Goal: Information Seeking & Learning: Find specific fact

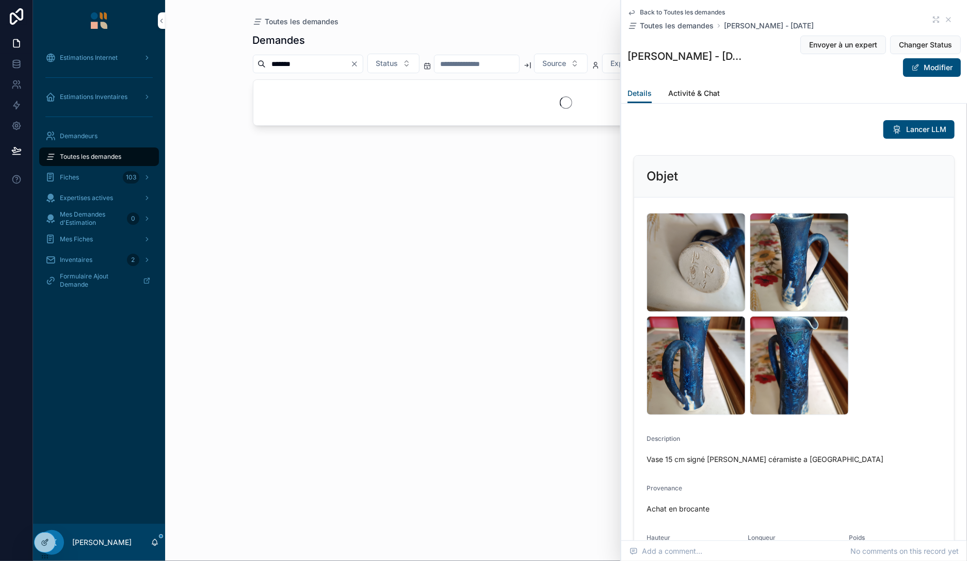
scroll to position [713, 0]
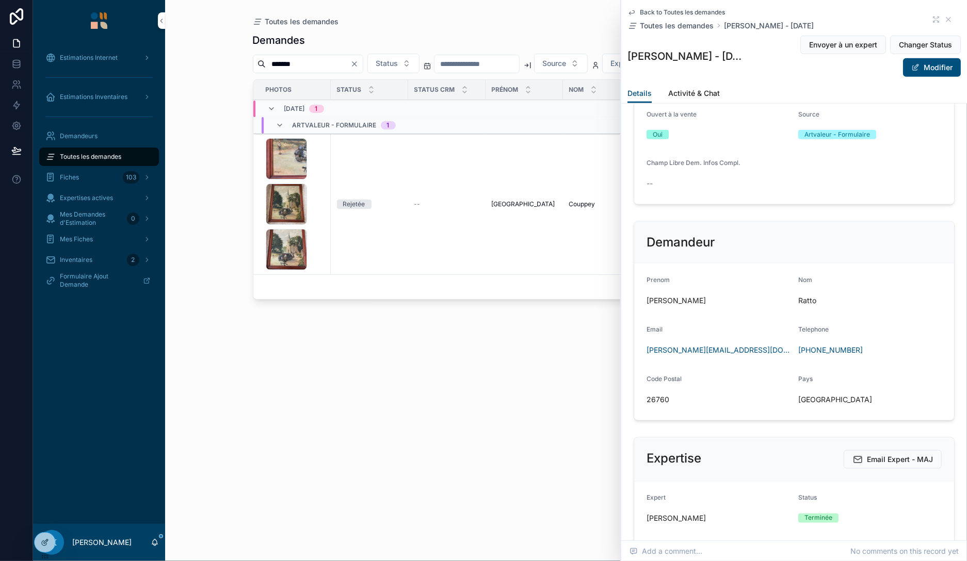
type input "*******"
click at [323, 172] on div "image .jpg image .jpg image .jpg" at bounding box center [295, 204] width 59 height 132
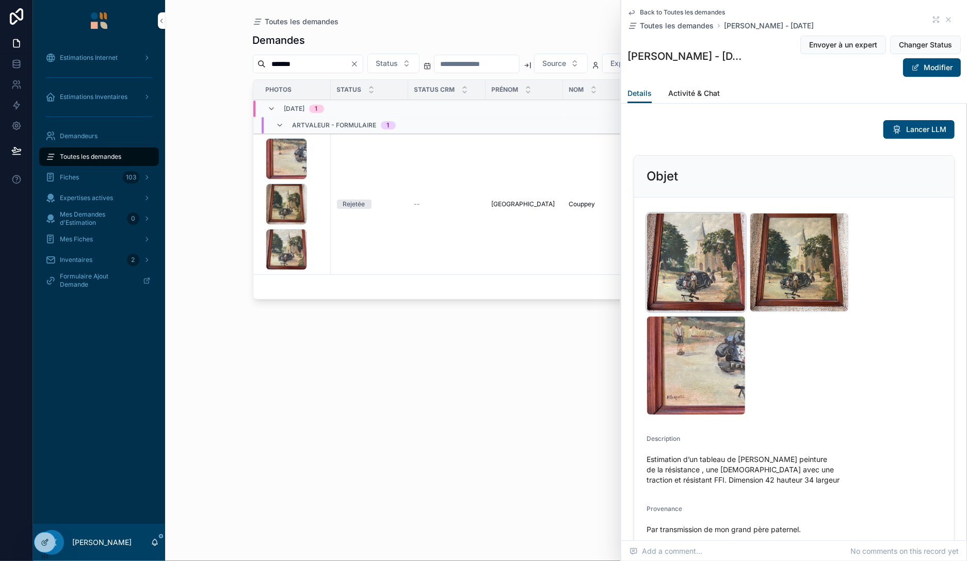
click at [681, 269] on div "image .jpg" at bounding box center [696, 262] width 99 height 99
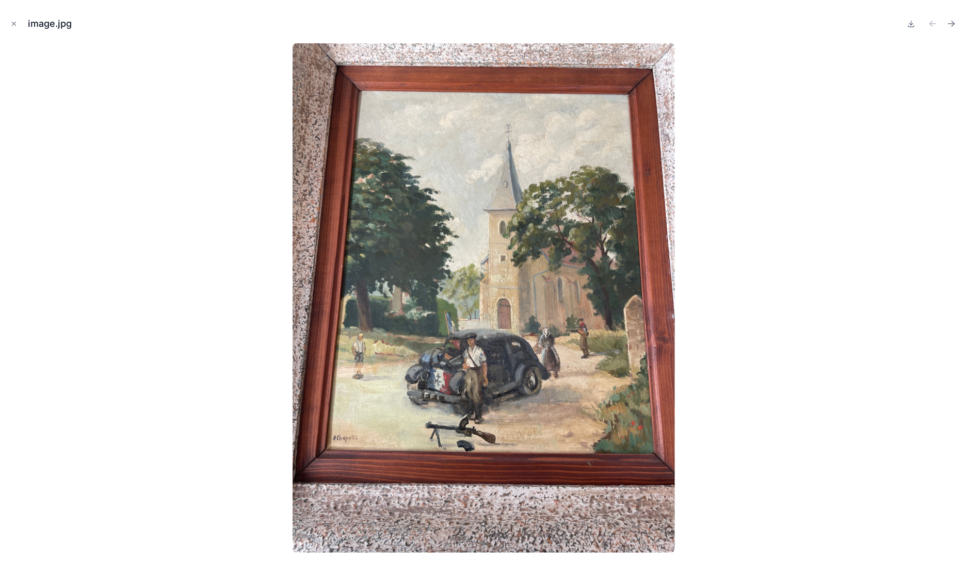
click at [364, 401] on img at bounding box center [484, 298] width 382 height 510
click at [13, 20] on icon "Close modal" at bounding box center [13, 23] width 7 height 7
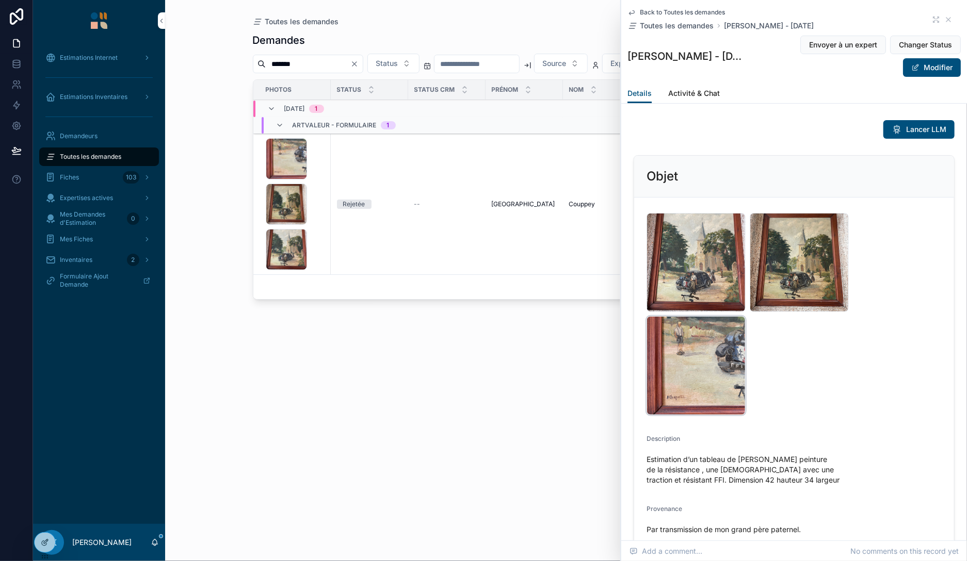
click at [691, 355] on div "image .jpg" at bounding box center [696, 365] width 99 height 99
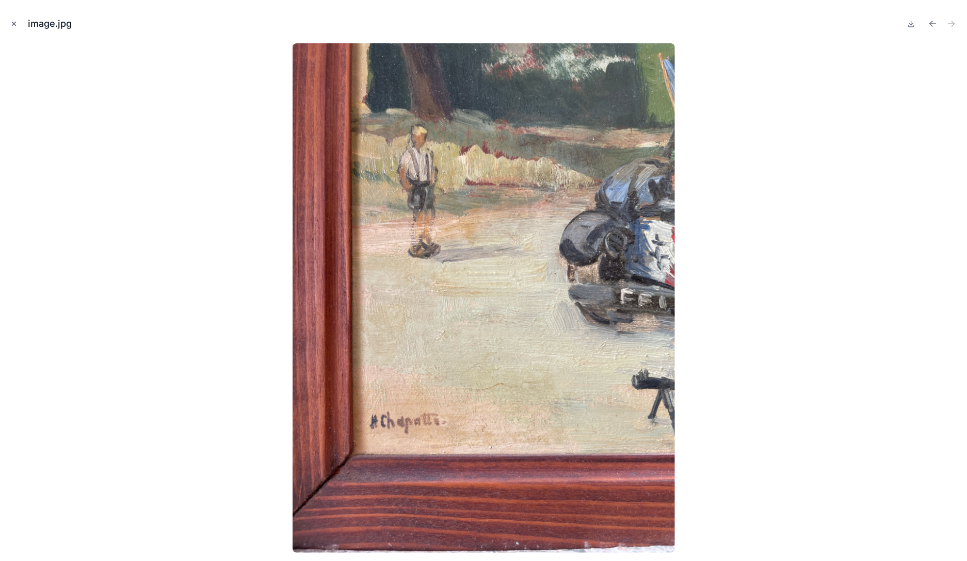
click at [11, 23] on icon "Close modal" at bounding box center [13, 23] width 7 height 7
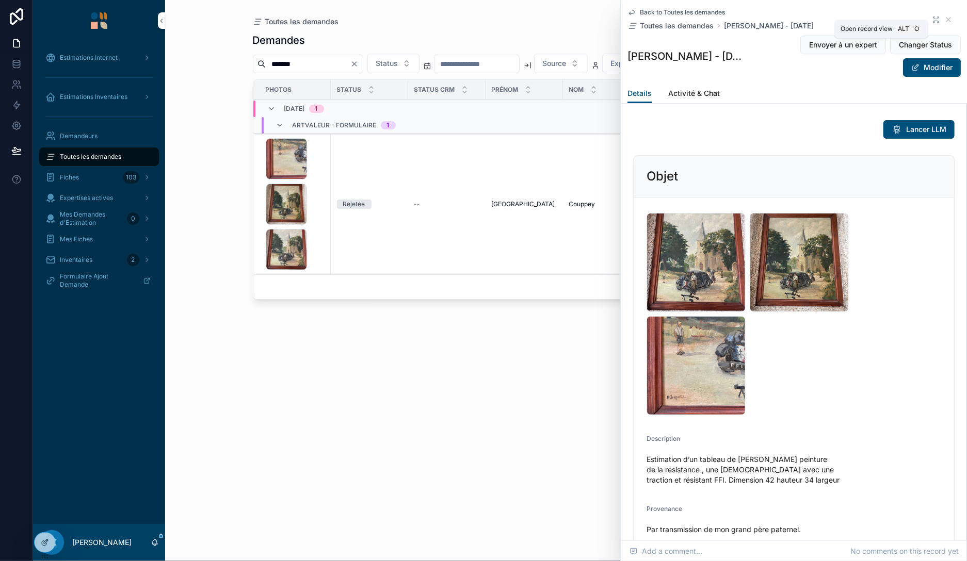
click at [938, 15] on icon "scrollable content" at bounding box center [936, 19] width 8 height 8
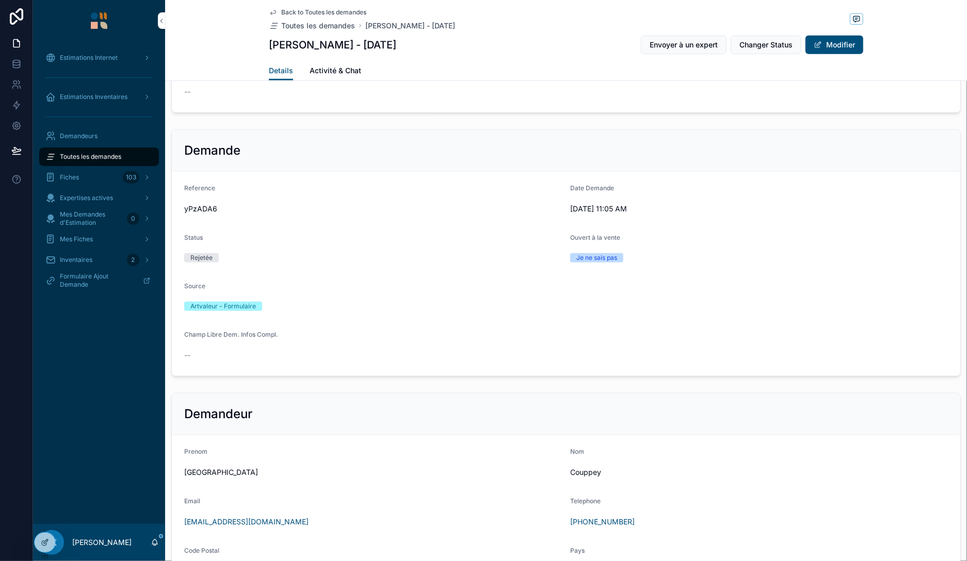
scroll to position [416, 0]
click at [205, 214] on div "yPzADA6" at bounding box center [373, 209] width 378 height 17
click at [206, 210] on span "yPzADA6" at bounding box center [373, 209] width 378 height 10
copy span "yPzADA6"
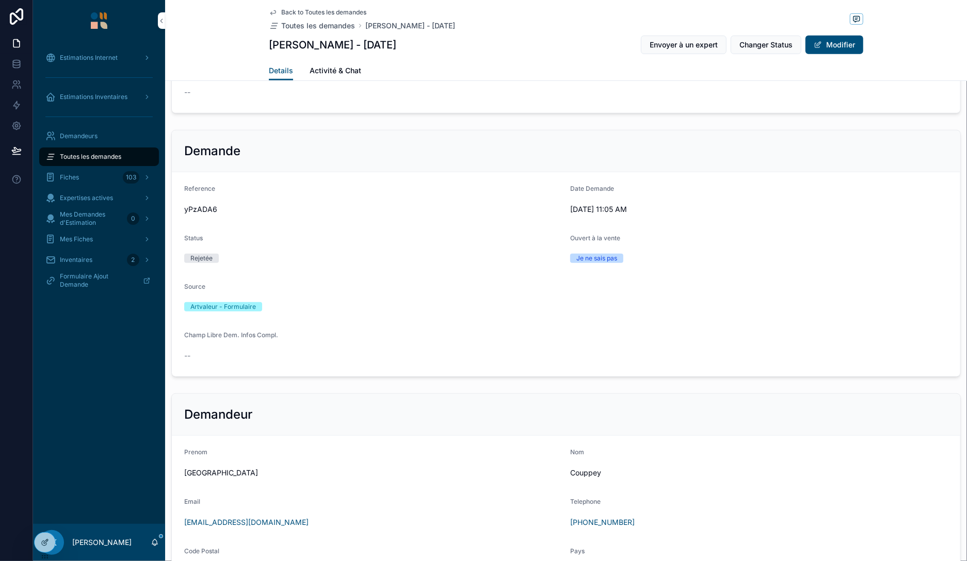
click at [175, 352] on form "Reference yPzADA6 Date Demande [DATE] 11:05 AM Status Rejetée Ouvert à la vente…" at bounding box center [566, 274] width 789 height 204
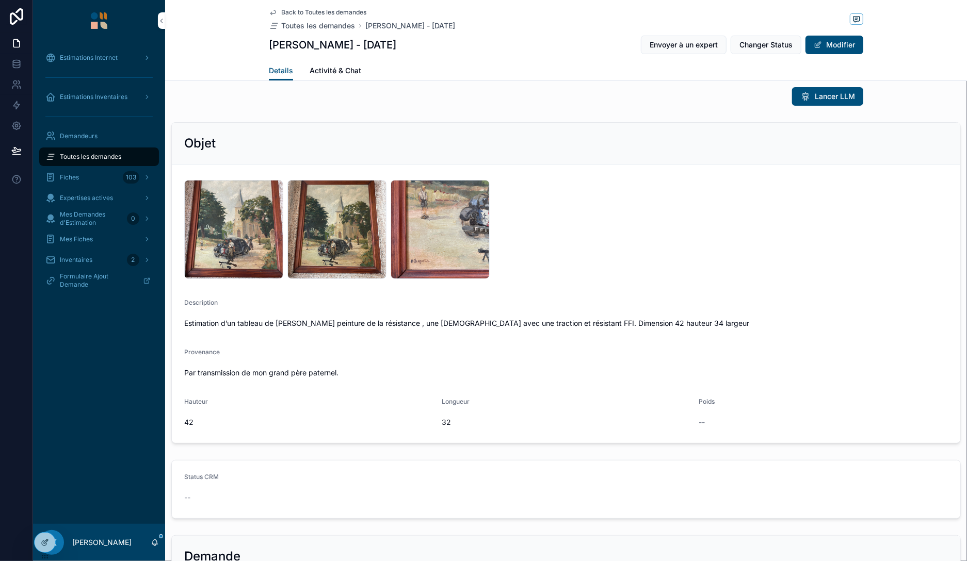
scroll to position [0, 0]
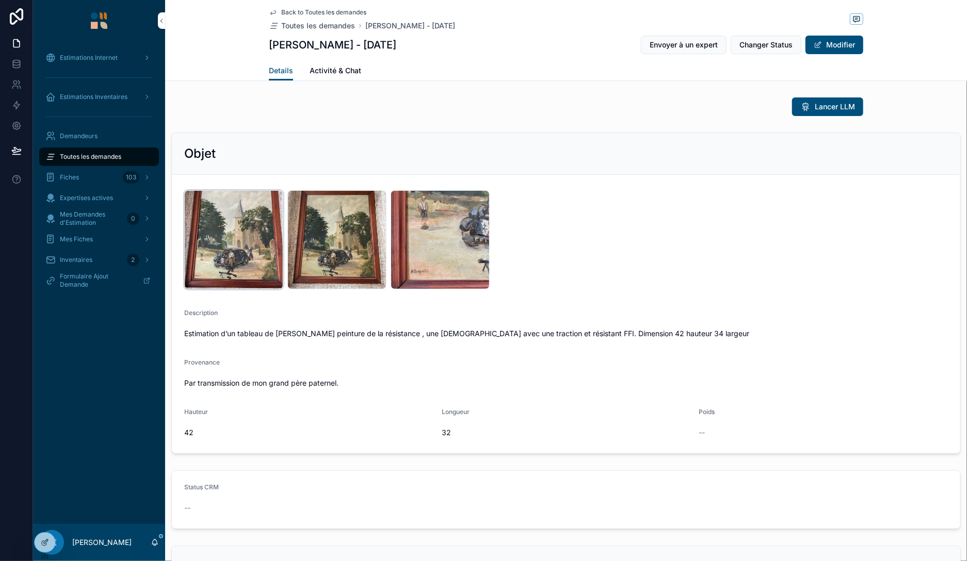
click at [233, 235] on div "image .jpg" at bounding box center [233, 239] width 99 height 99
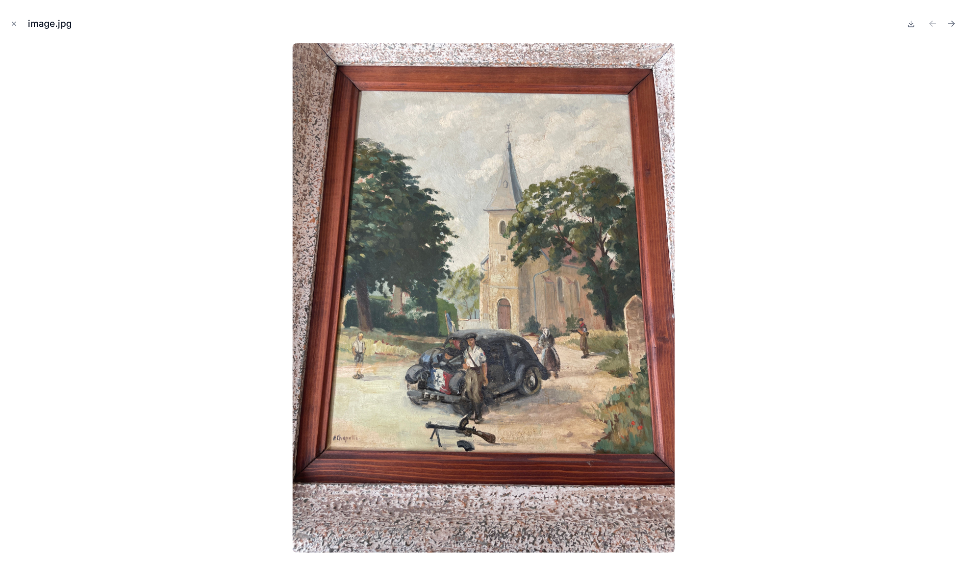
click at [131, 55] on div at bounding box center [483, 298] width 951 height 510
click at [10, 21] on button "Close modal" at bounding box center [13, 23] width 11 height 11
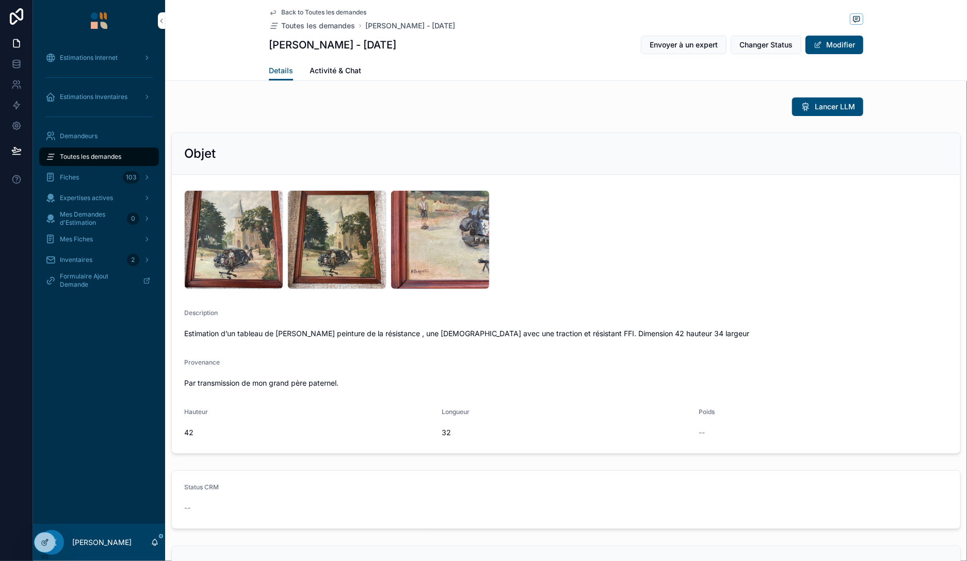
click at [83, 157] on span "Toutes les demandes" at bounding box center [90, 157] width 61 height 8
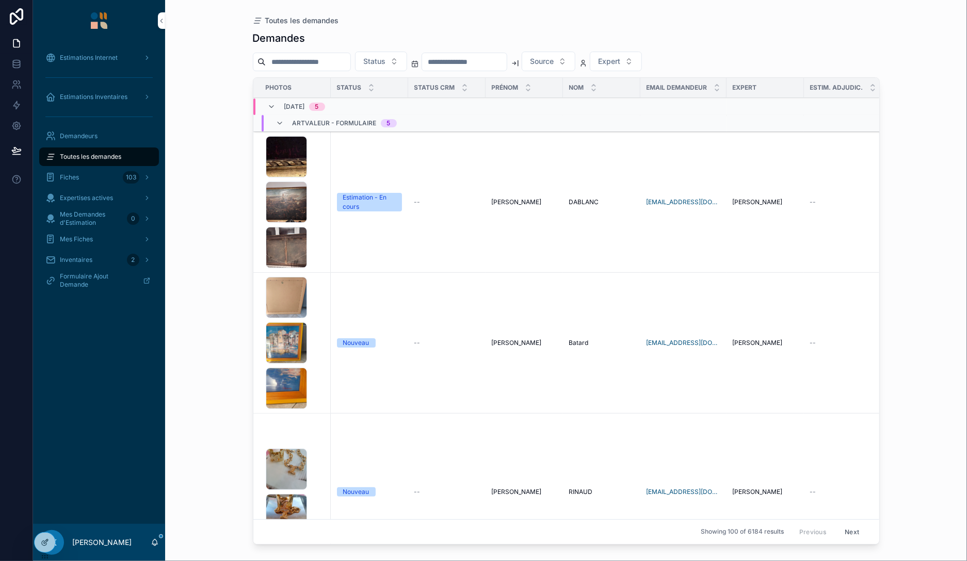
click at [310, 58] on input "scrollable content" at bounding box center [308, 62] width 85 height 14
paste input "*******"
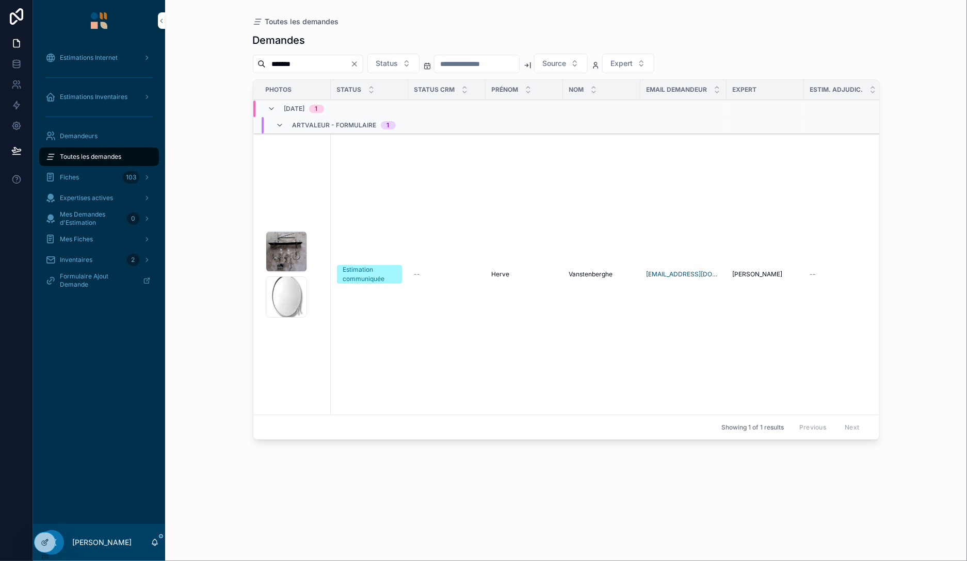
click at [318, 268] on div "1256363-main-6593c3f8c23f5 .jpg 1604714-main-68ac85ce90292 .jpg" at bounding box center [295, 274] width 59 height 87
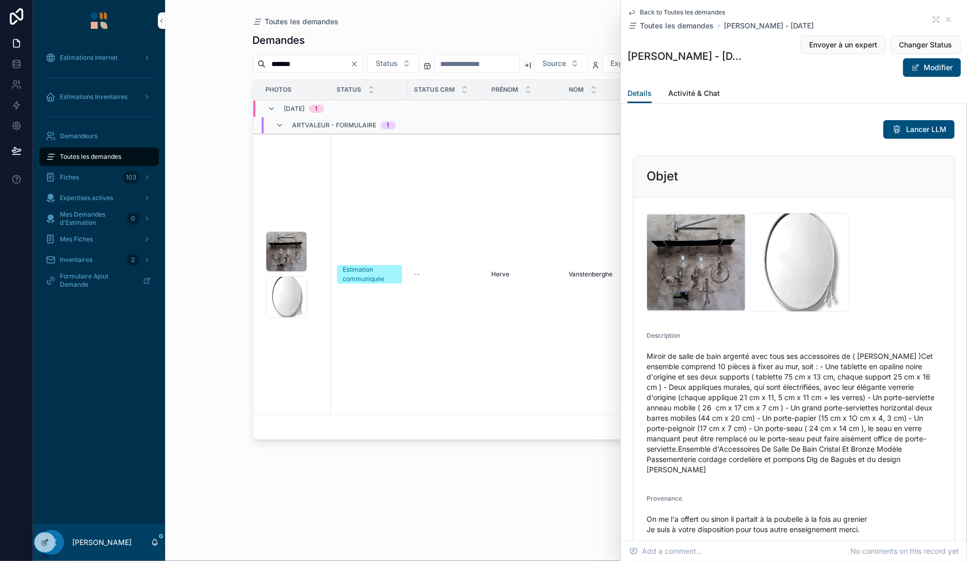
click at [317, 59] on input "*******" at bounding box center [308, 64] width 85 height 14
paste input "scrollable content"
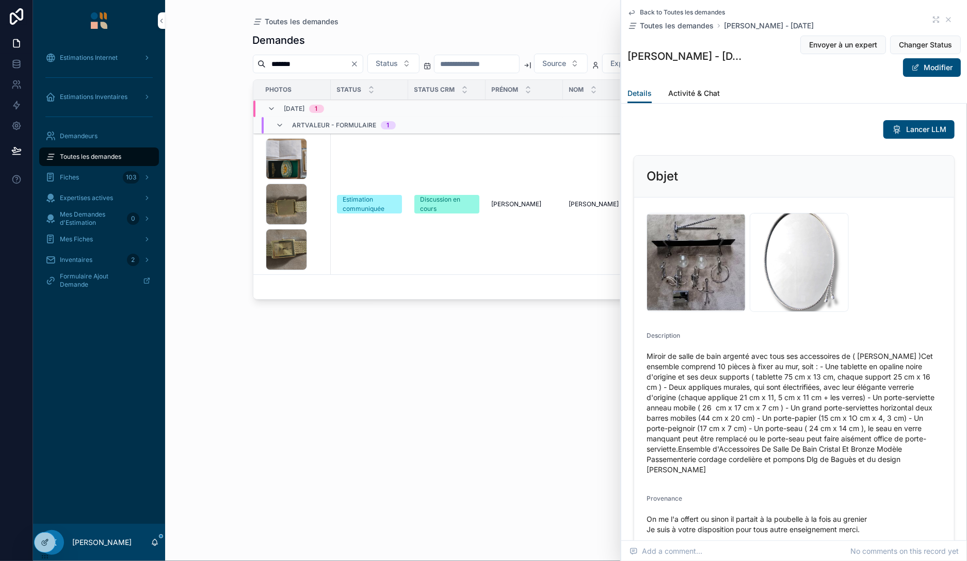
type input "*******"
click at [323, 180] on div "1000003829 .jpg 1000003830 .jpg 1000003831 .jpg" at bounding box center [295, 204] width 59 height 132
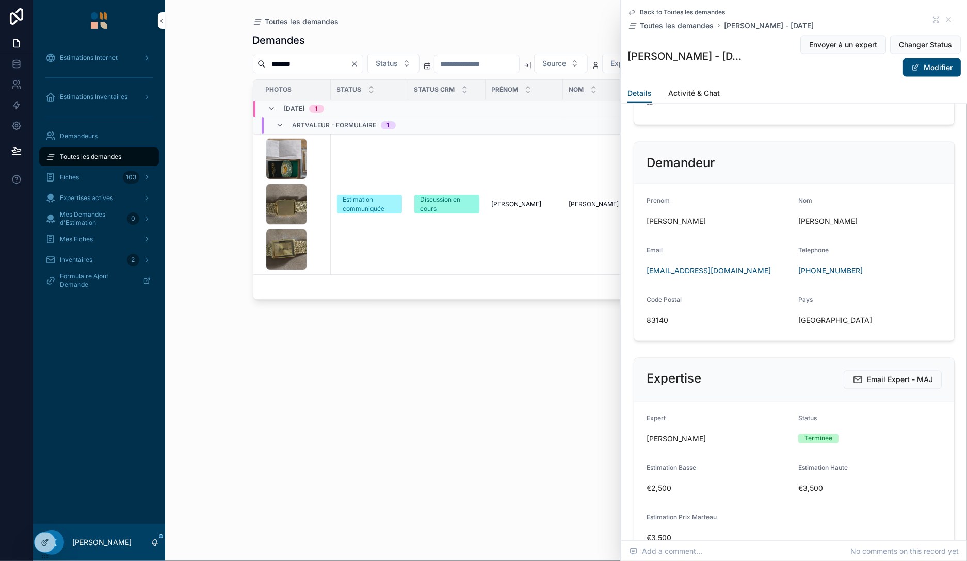
scroll to position [832, 0]
